Goal: Navigation & Orientation: Understand site structure

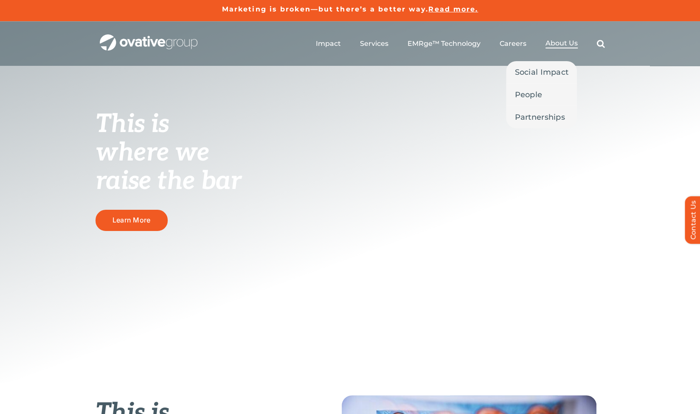
click at [551, 44] on span "About Us" at bounding box center [561, 43] width 32 height 8
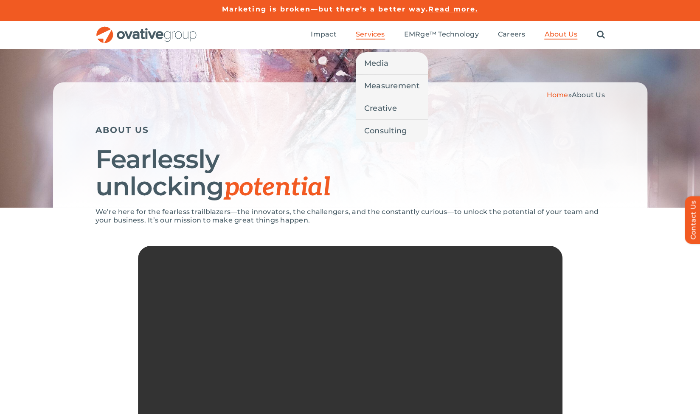
click at [362, 37] on span "Services" at bounding box center [370, 34] width 29 height 8
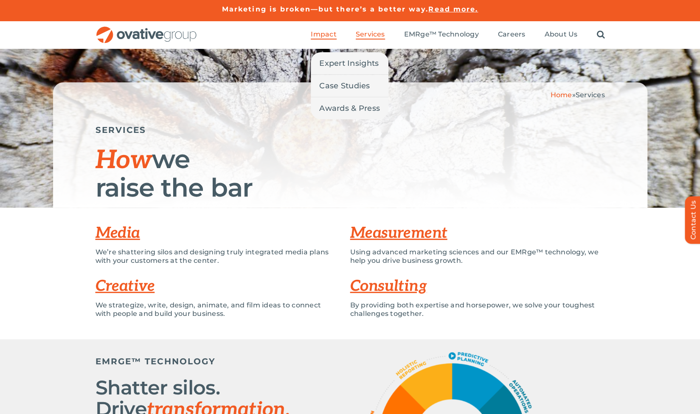
click at [324, 37] on span "Impact" at bounding box center [323, 34] width 25 height 8
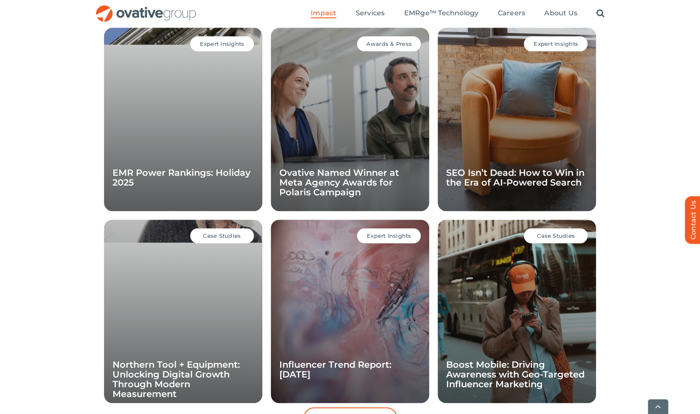
scroll to position [813, 0]
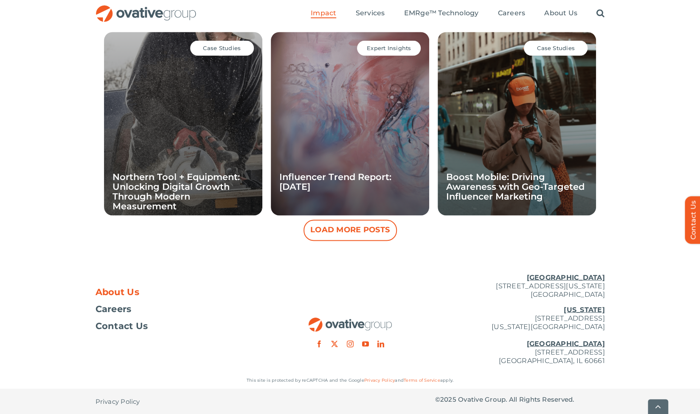
click at [104, 291] on span "About Us" at bounding box center [117, 291] width 44 height 8
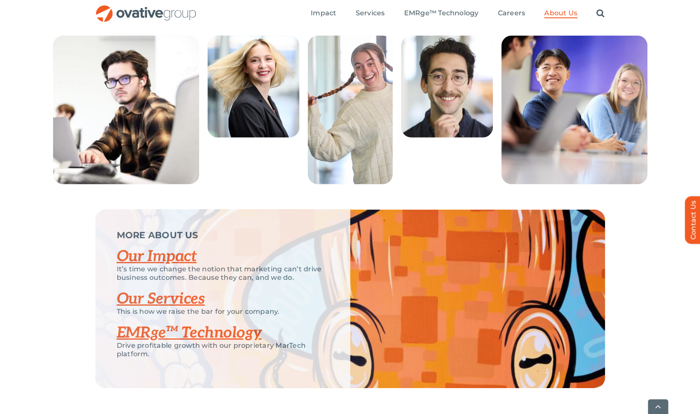
scroll to position [1761, 0]
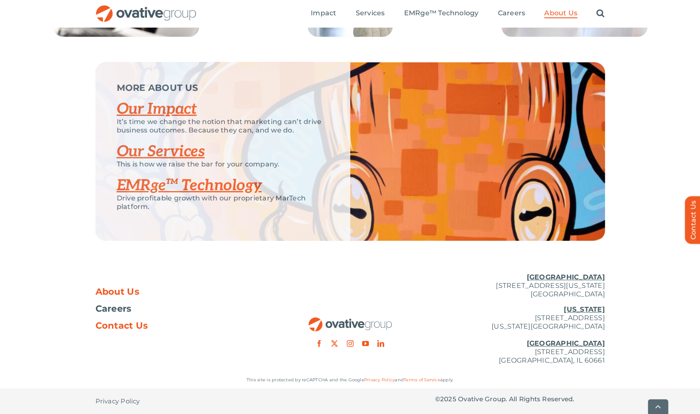
click at [107, 325] on span "Contact Us" at bounding box center [121, 325] width 53 height 8
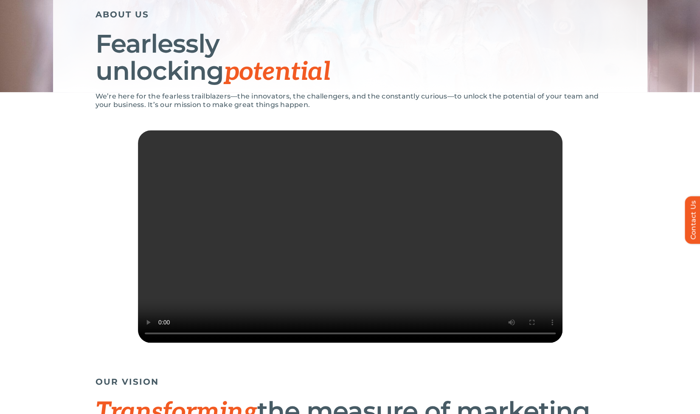
scroll to position [0, 0]
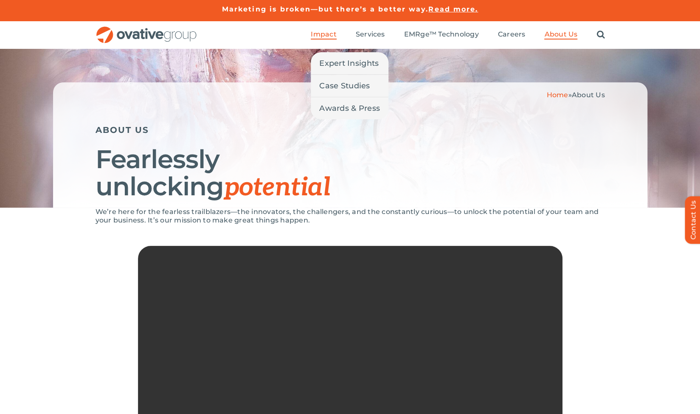
click at [317, 33] on span "Impact" at bounding box center [323, 34] width 25 height 8
